Goal: Navigation & Orientation: Go to known website

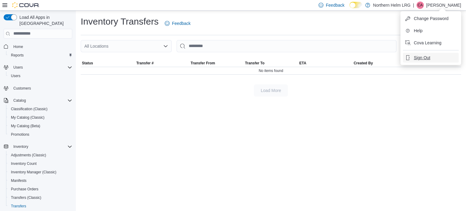
click at [423, 58] on span "Sign Out" at bounding box center [422, 58] width 16 height 6
